Goal: Information Seeking & Learning: Learn about a topic

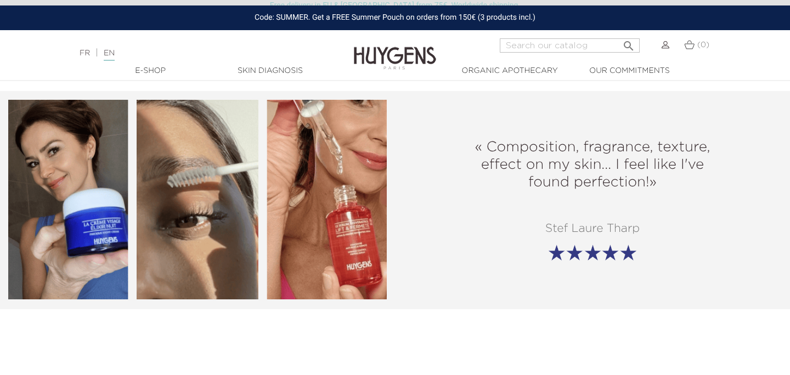
scroll to position [1288, 0]
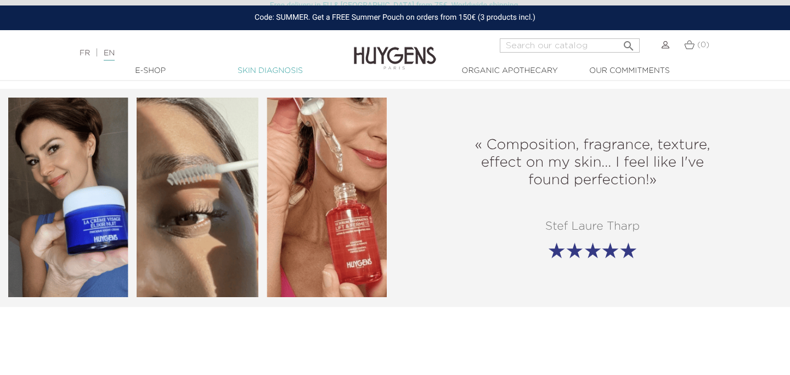
click at [311, 76] on link "Skin Diagnosis" at bounding box center [270, 71] width 110 height 12
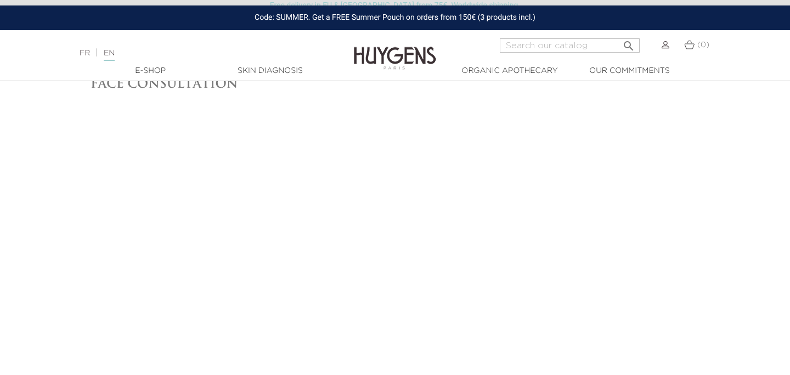
scroll to position [65, 0]
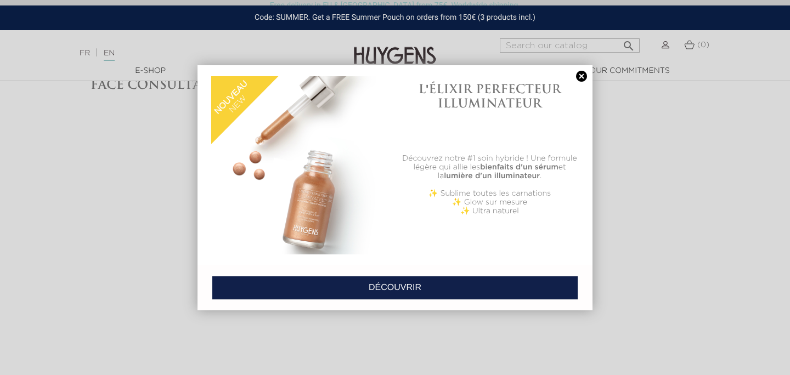
click at [575, 71] on link at bounding box center [581, 77] width 15 height 12
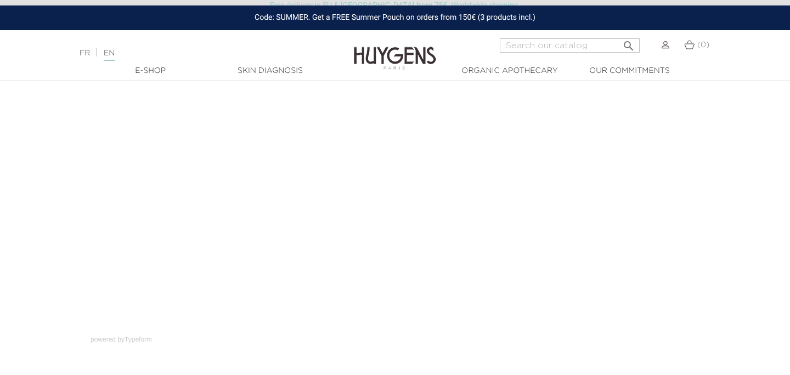
scroll to position [95, 0]
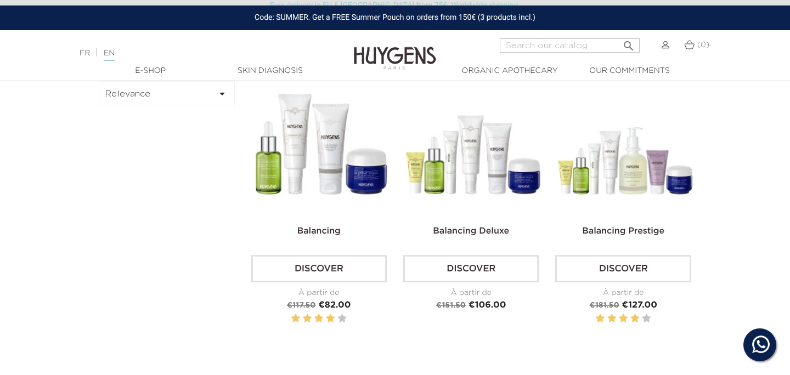
scroll to position [341, 0]
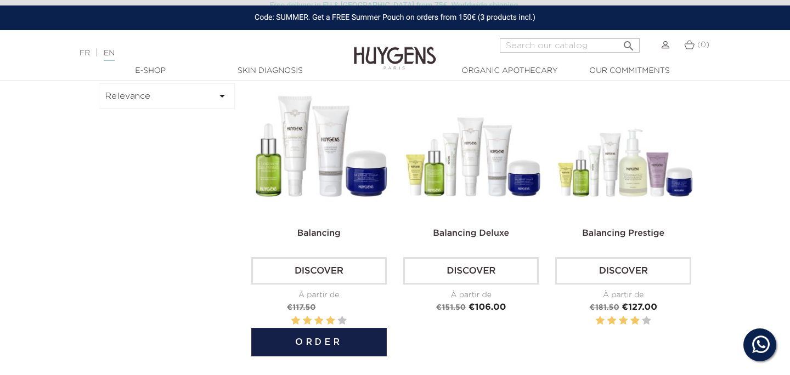
click at [331, 278] on link "Discover" at bounding box center [319, 270] width 136 height 27
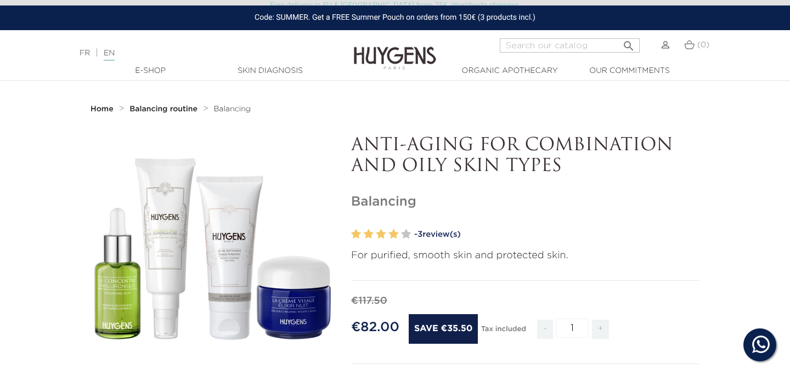
scroll to position [7, 0]
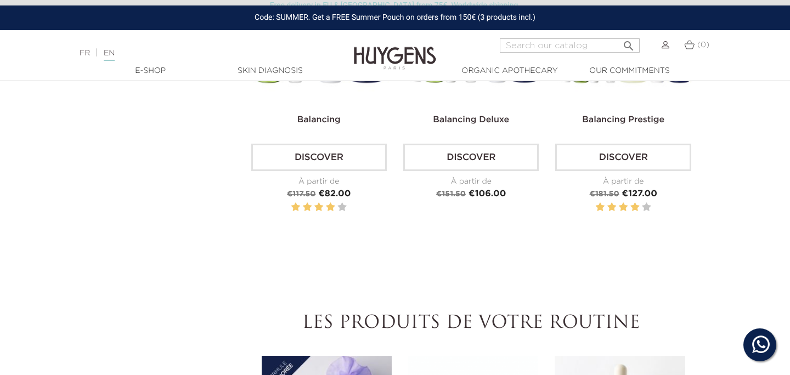
scroll to position [436, 0]
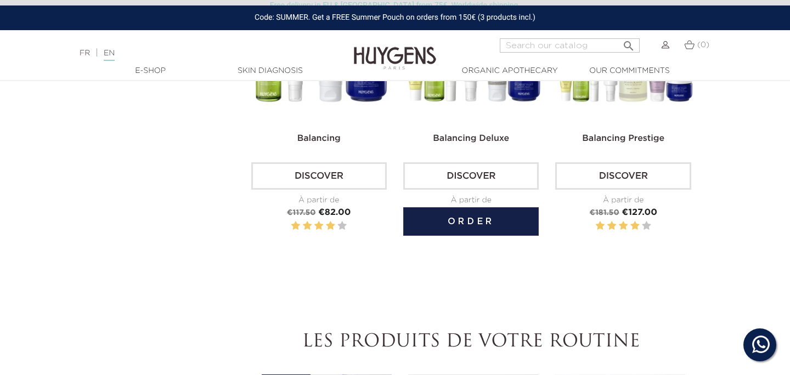
click at [460, 163] on link "Discover" at bounding box center [471, 175] width 136 height 27
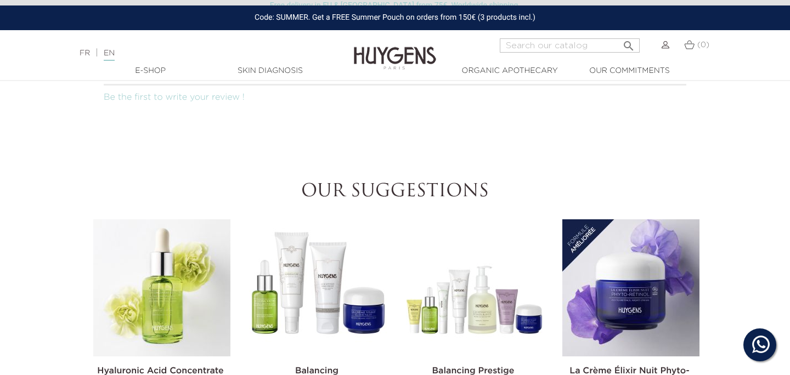
scroll to position [1030, 0]
